Goal: Transaction & Acquisition: Purchase product/service

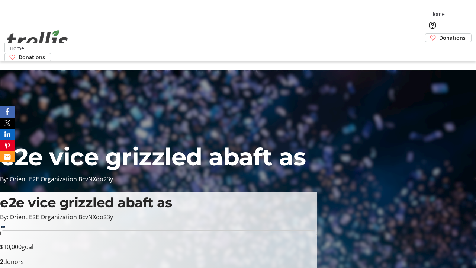
click at [455, 11] on span "Sign Up" at bounding box center [458, 10] width 22 height 9
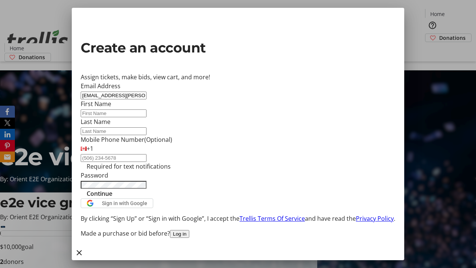
type input "[EMAIL_ADDRESS][PERSON_NAME][DOMAIN_NAME]"
type input "Brody"
type input "[PERSON_NAME]"
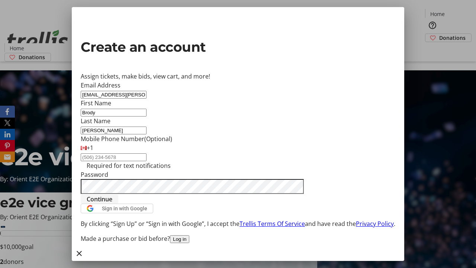
click at [112, 203] on span "Continue" at bounding box center [100, 198] width 26 height 9
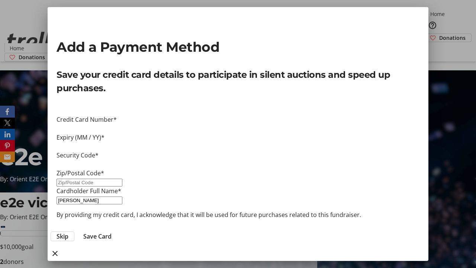
type input "V1Y 0C2"
click at [112, 232] on span "Save Card" at bounding box center [97, 236] width 28 height 9
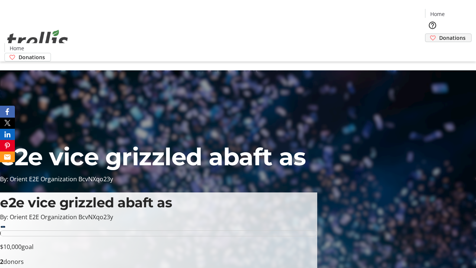
click at [439, 34] on span "Donations" at bounding box center [452, 38] width 26 height 8
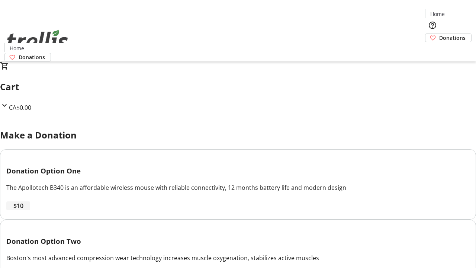
click at [23, 210] on span "$10" at bounding box center [18, 205] width 10 height 9
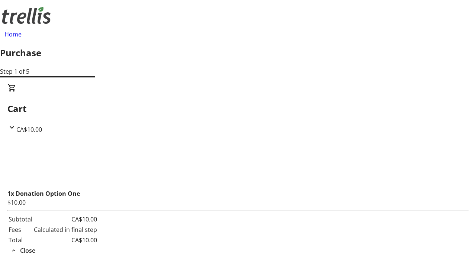
select select "CA"
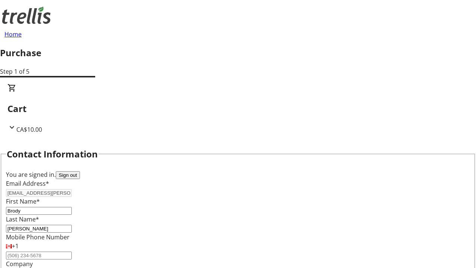
type input "[STREET_ADDRESS][PERSON_NAME]"
type input "Kelowna"
select select "BC"
type input "Kelowna"
type input "V1Y 0C2"
